Goal: Transaction & Acquisition: Subscribe to service/newsletter

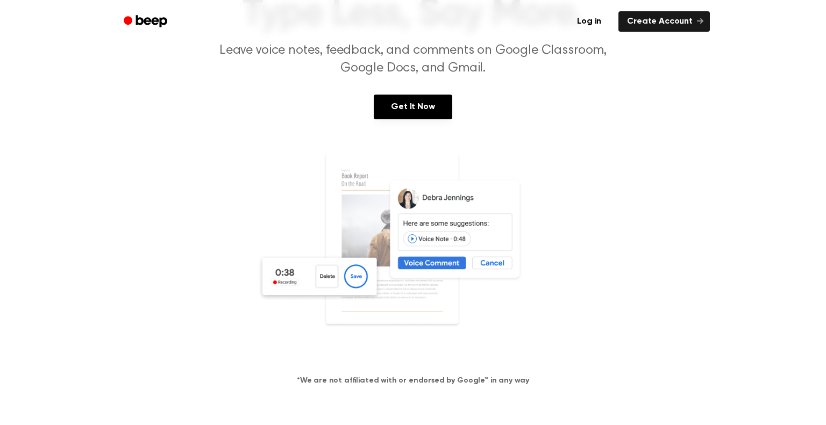
scroll to position [94, 0]
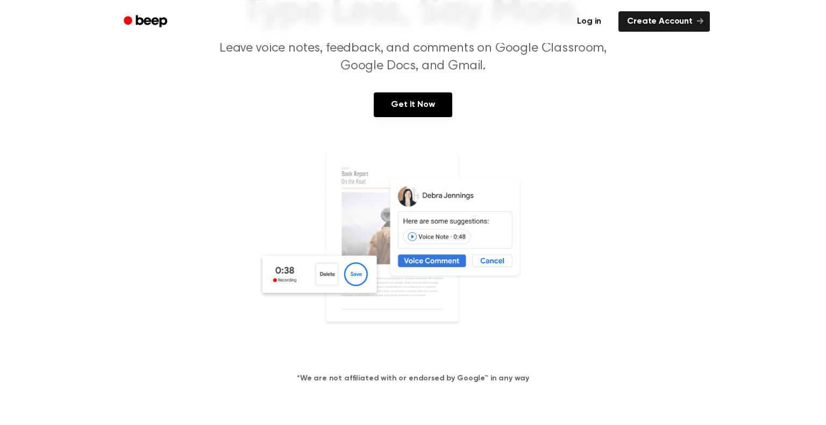
click at [596, 23] on link "Log in" at bounding box center [589, 21] width 46 height 25
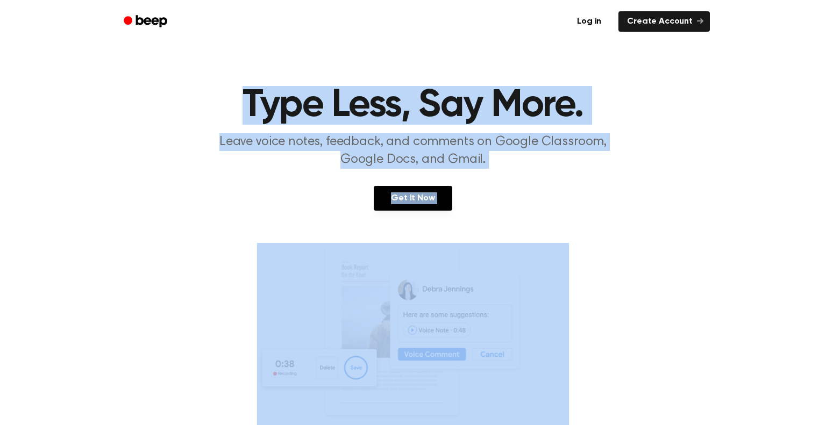
drag, startPoint x: 243, startPoint y: 74, endPoint x: 523, endPoint y: 235, distance: 322.4
click at [523, 235] on section "Type Less, Say More. Leave voice notes, feedback, and comments on Google Classr…" at bounding box center [413, 290] width 800 height 409
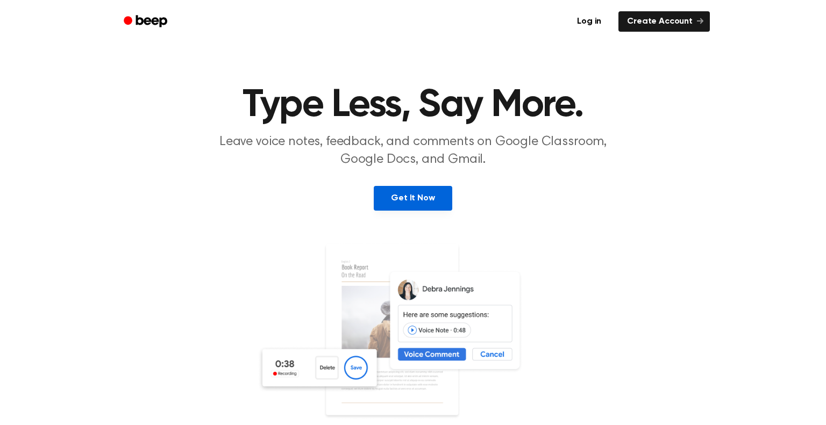
click at [414, 199] on link "Get It Now" at bounding box center [413, 198] width 78 height 25
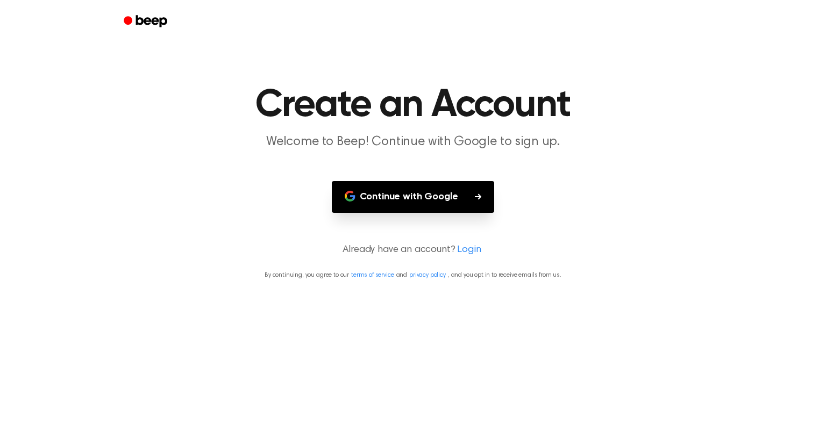
click at [425, 197] on button "Continue with Google" at bounding box center [413, 197] width 163 height 32
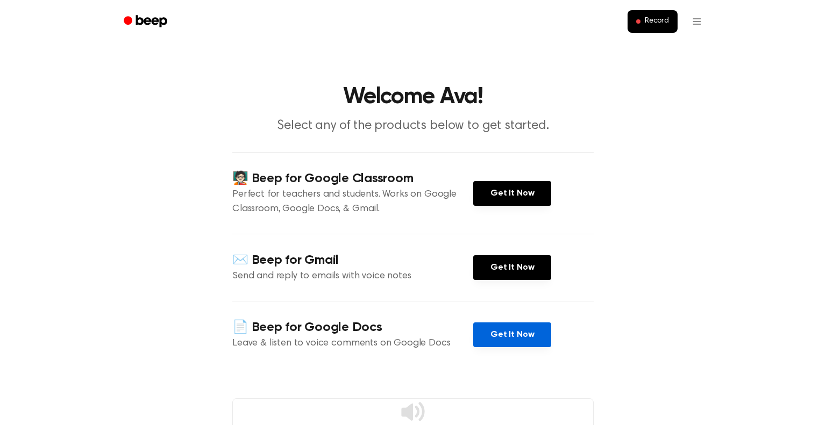
click at [502, 339] on link "Get It Now" at bounding box center [512, 334] width 78 height 25
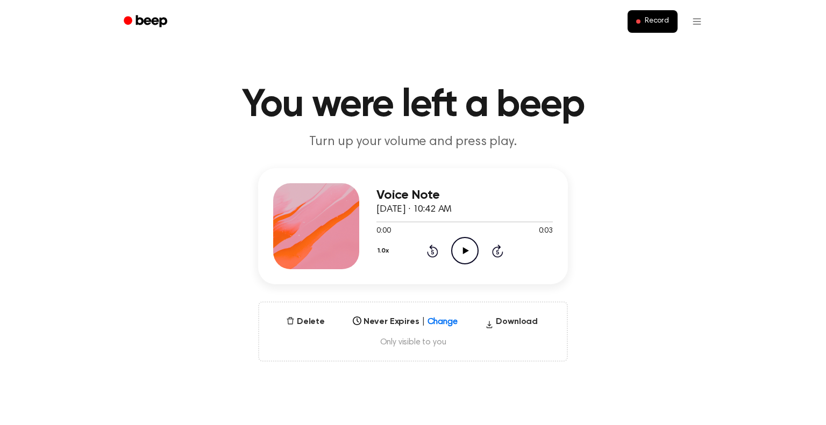
click at [467, 256] on icon "Play Audio" at bounding box center [464, 250] width 27 height 27
click at [467, 243] on icon "Play Audio" at bounding box center [464, 250] width 27 height 27
